Goal: Information Seeking & Learning: Learn about a topic

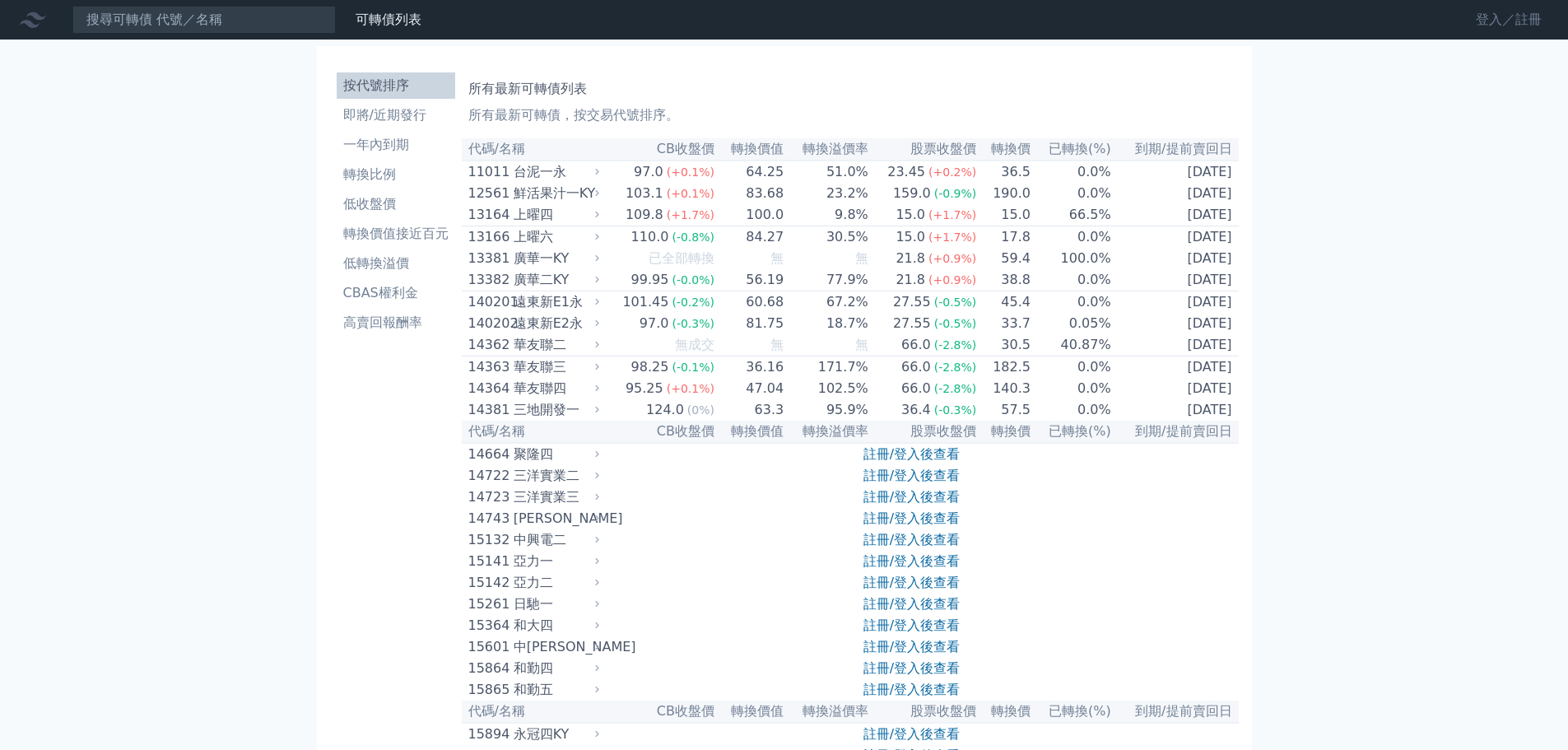
click at [1508, 19] on link "登入／註冊" at bounding box center [1509, 19] width 92 height 26
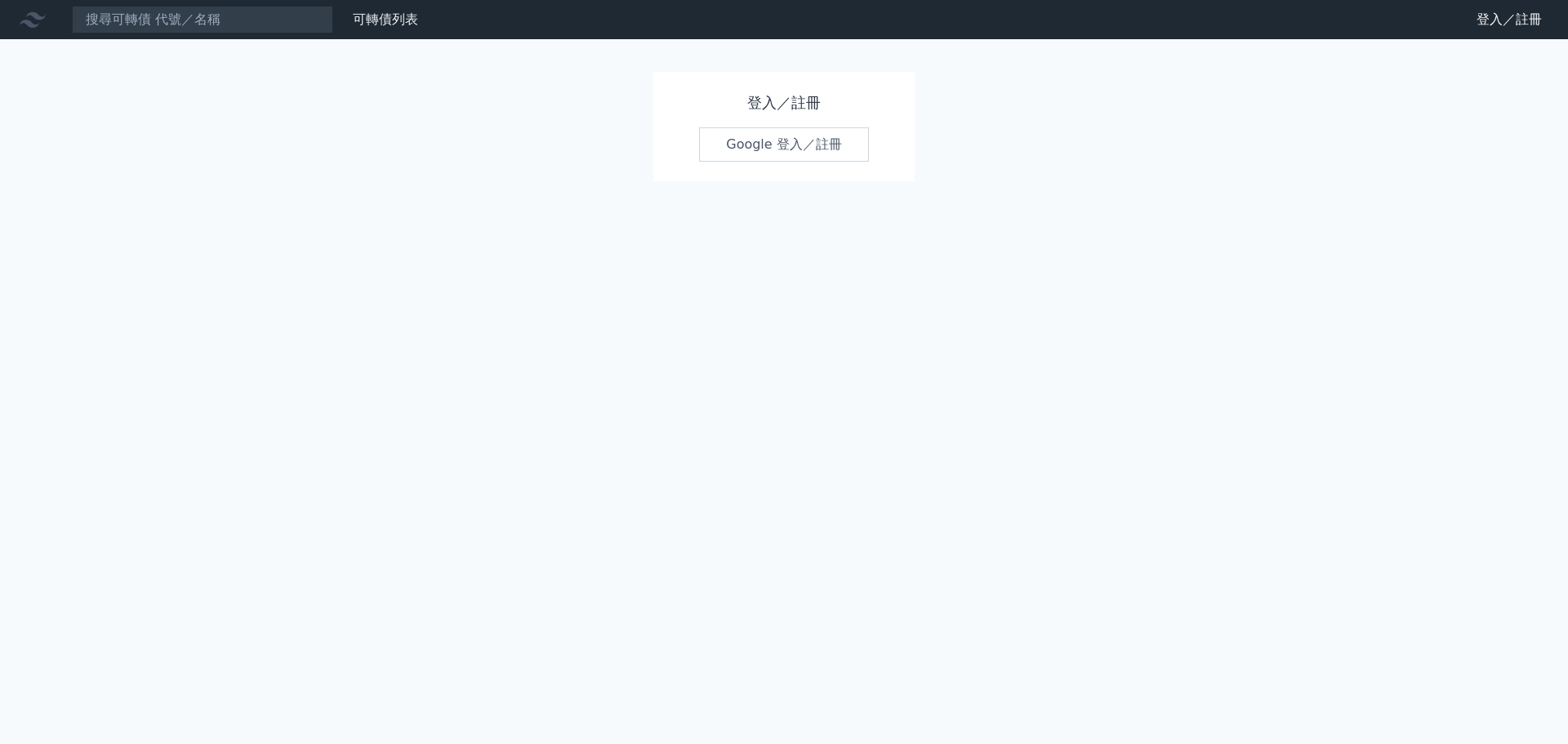
click at [812, 135] on link "Google 登入／註冊" at bounding box center [784, 144] width 170 height 34
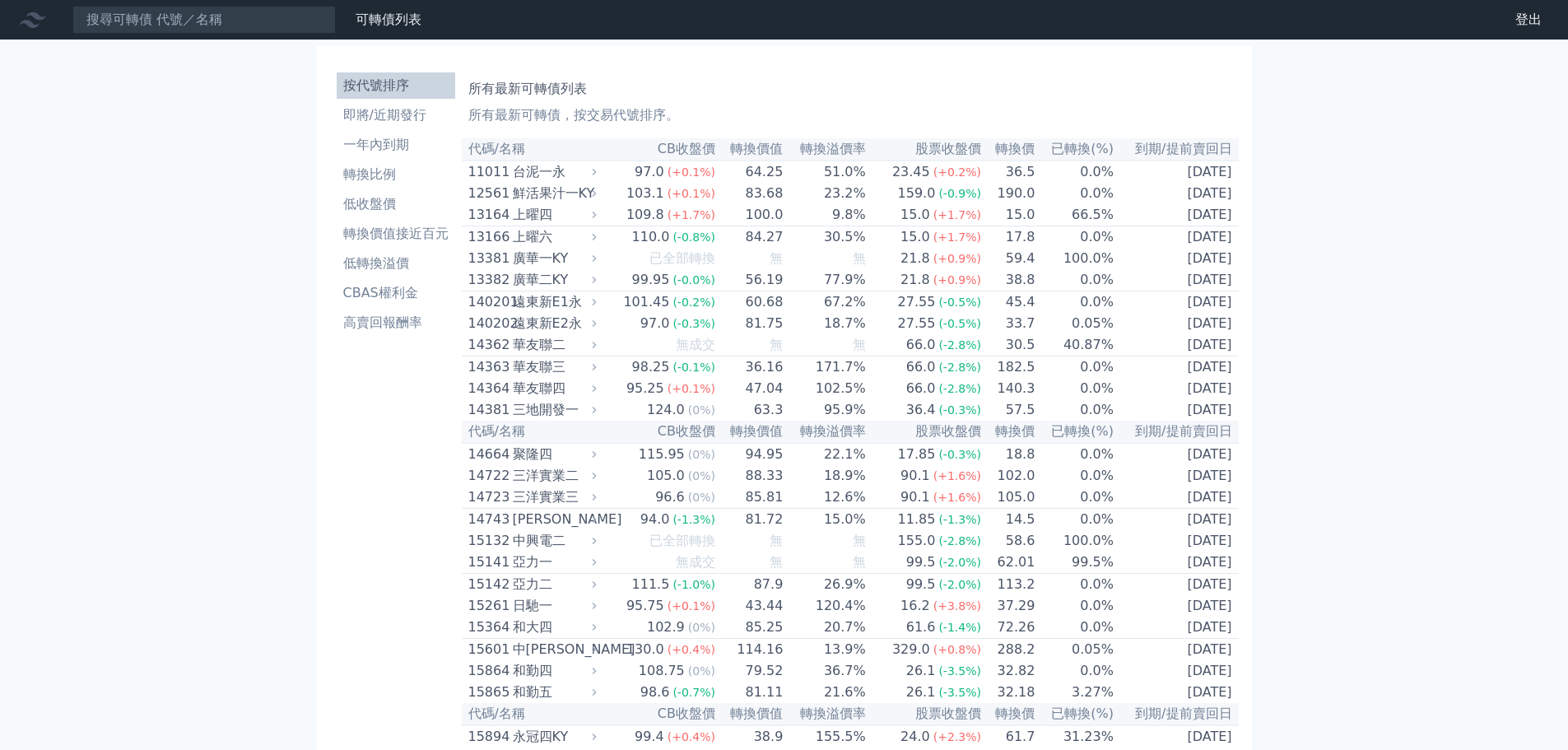
click at [394, 110] on li "即將/近期發行" at bounding box center [396, 115] width 118 height 19
